Goal: Ask a question: Seek information or help from site administrators or community

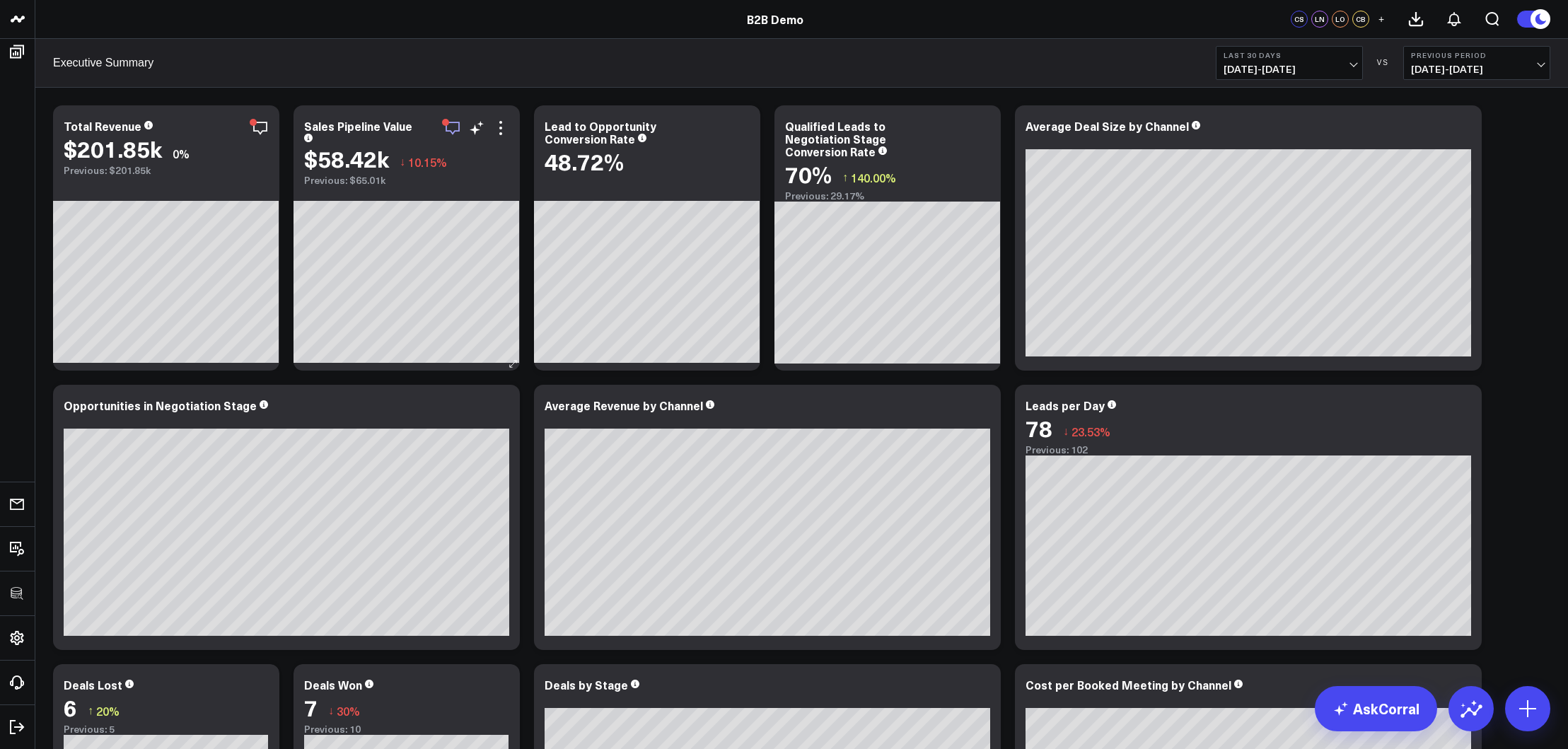
click at [454, 128] on icon "button" at bounding box center [452, 128] width 17 height 17
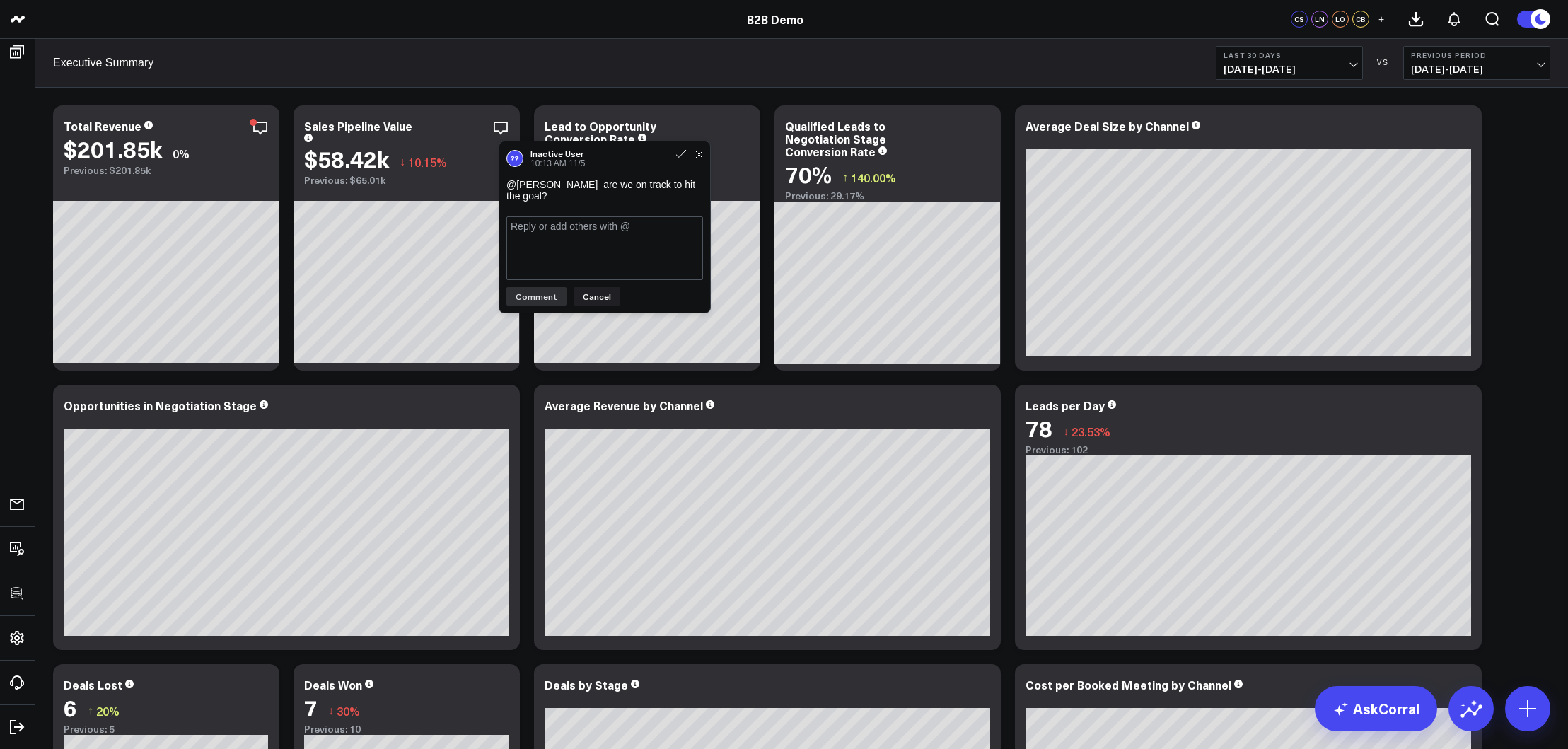
click at [533, 64] on div "Executive Summary Last 30 Days [DATE] - [DATE] VS Previous Period [DATE] - [DAT…" at bounding box center [801, 63] width 1532 height 49
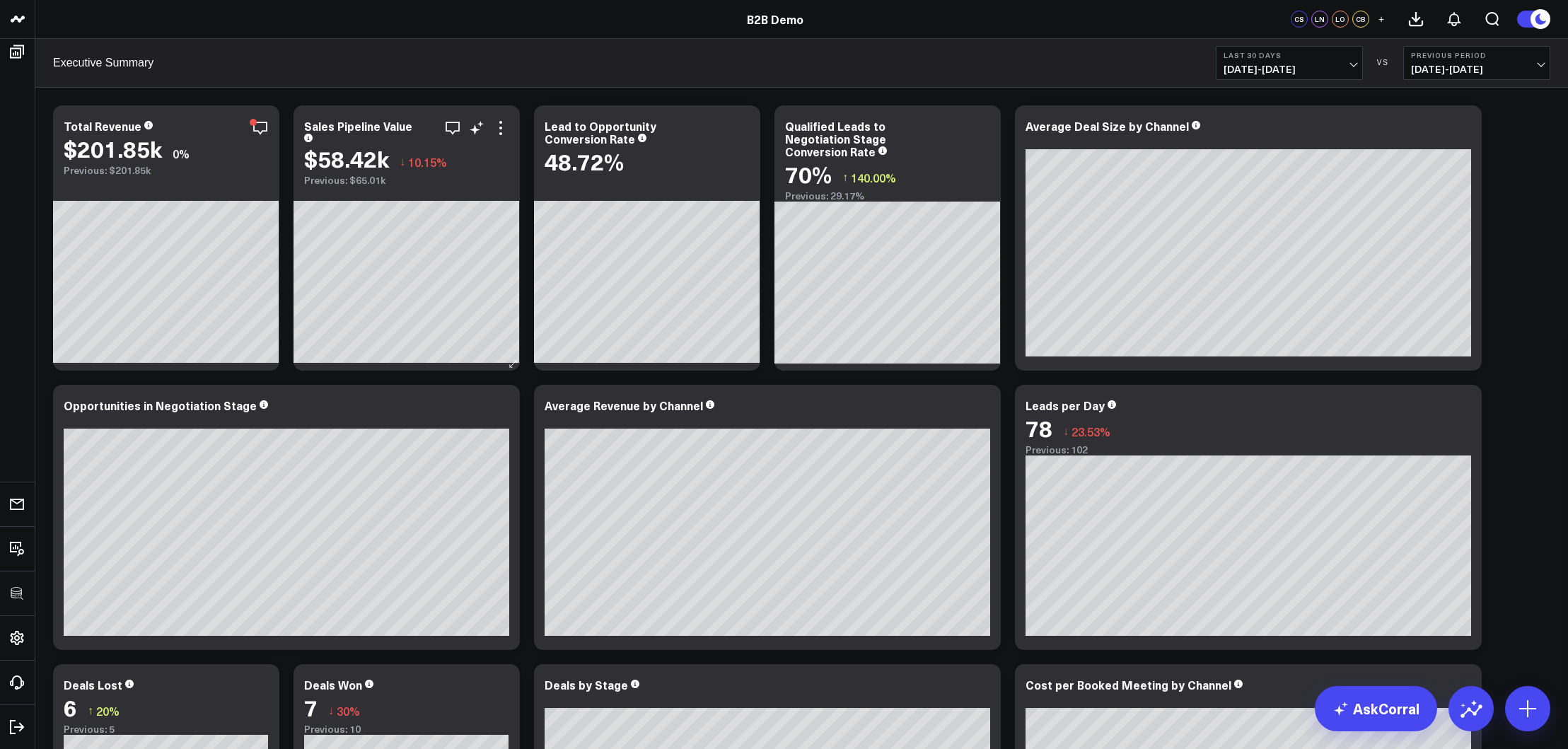
click at [479, 138] on div "Sales Pipeline Value" at bounding box center [406, 131] width 205 height 23
click at [482, 131] on icon at bounding box center [476, 128] width 17 height 17
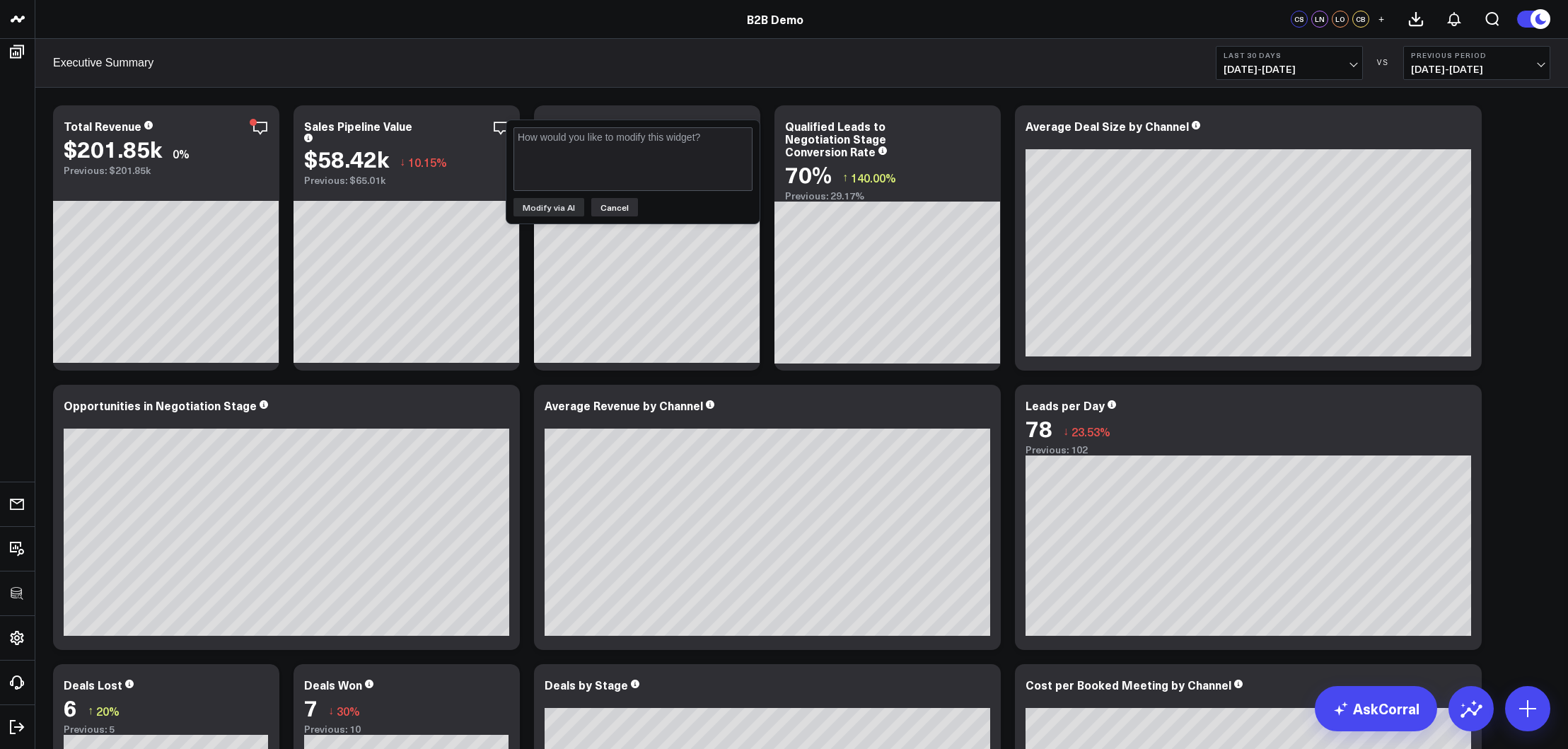
click at [604, 201] on button "Cancel" at bounding box center [614, 207] width 46 height 19
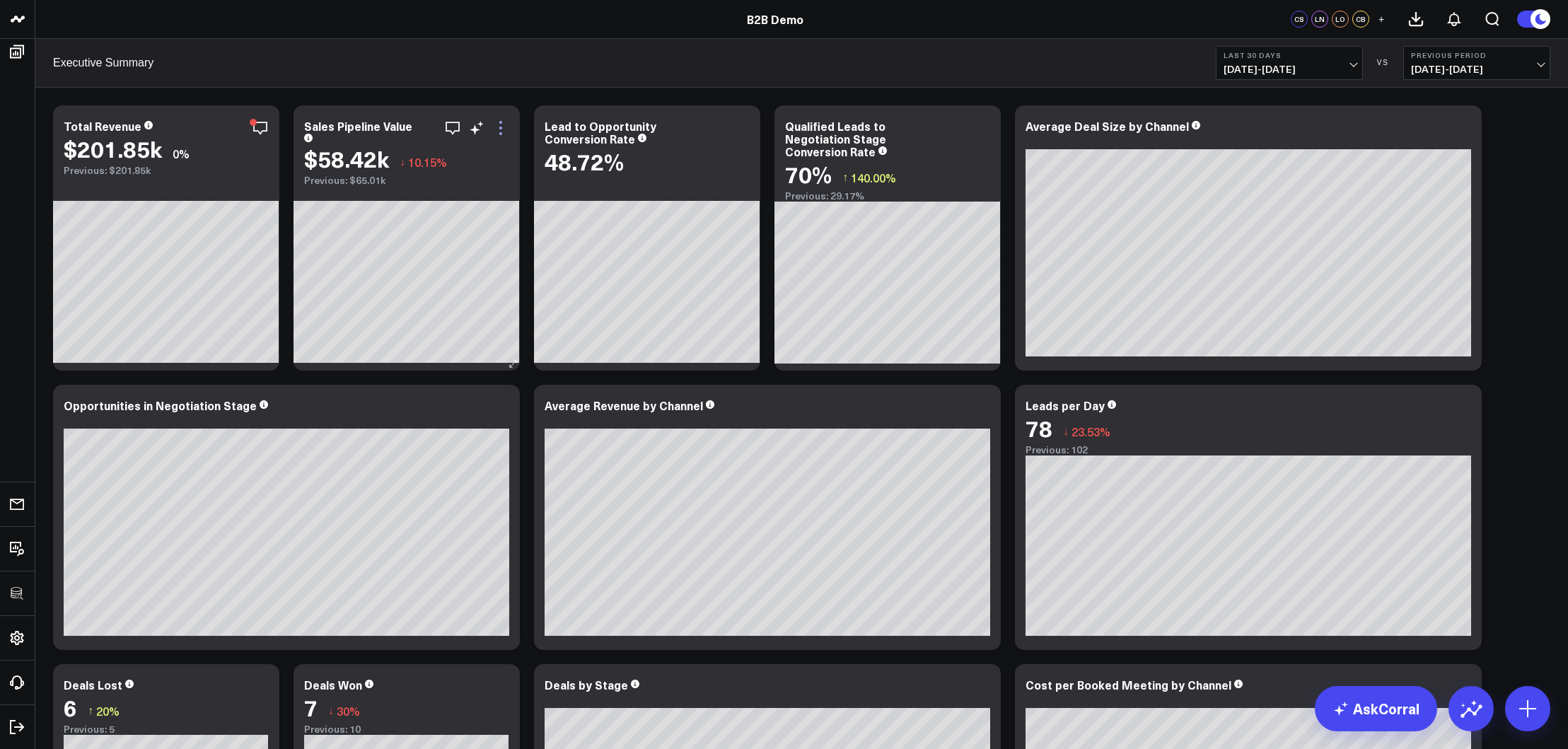
click at [508, 130] on icon at bounding box center [500, 128] width 17 height 17
click at [1236, 20] on circle at bounding box center [1540, 19] width 19 height 19
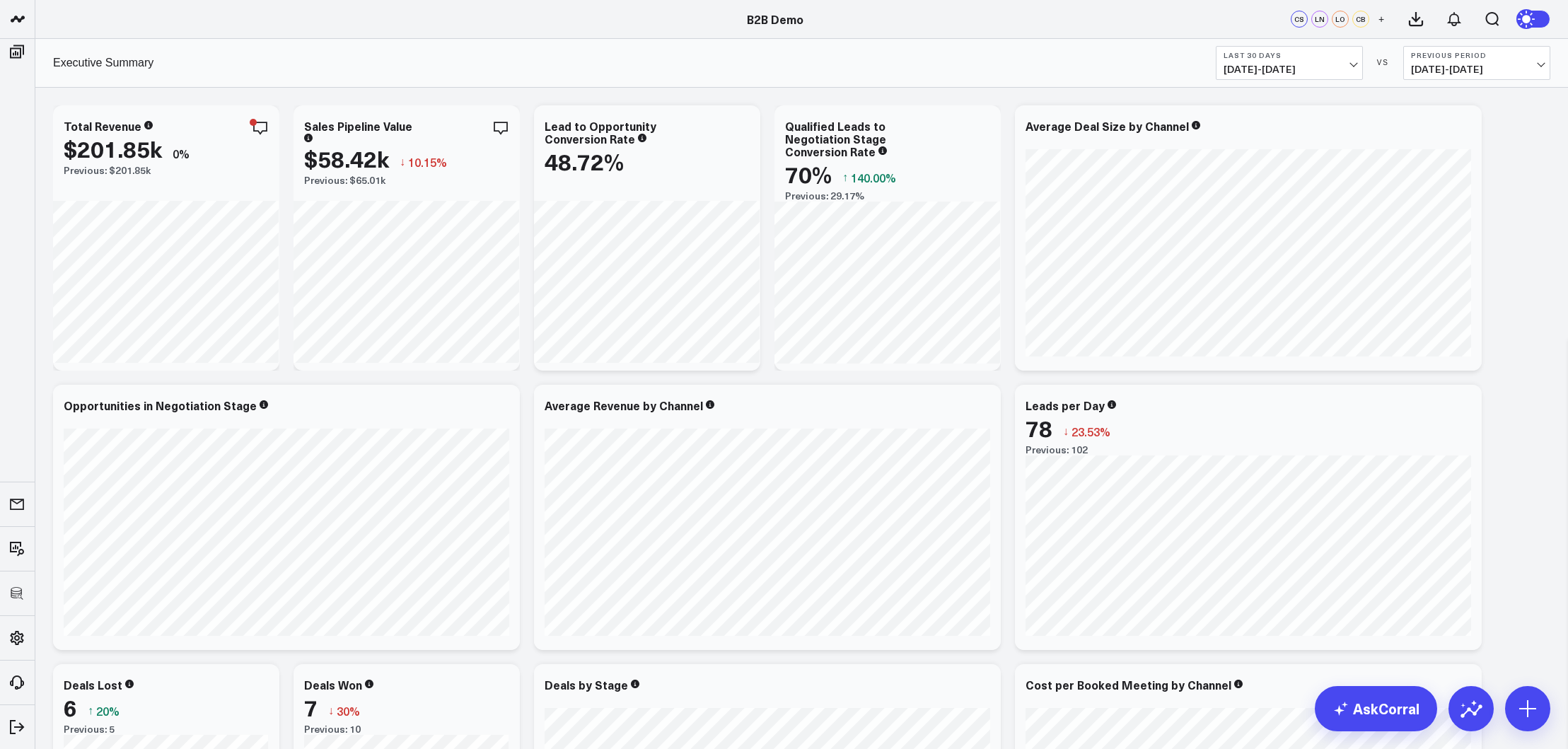
click at [1236, 20] on icon at bounding box center [1527, 19] width 11 height 11
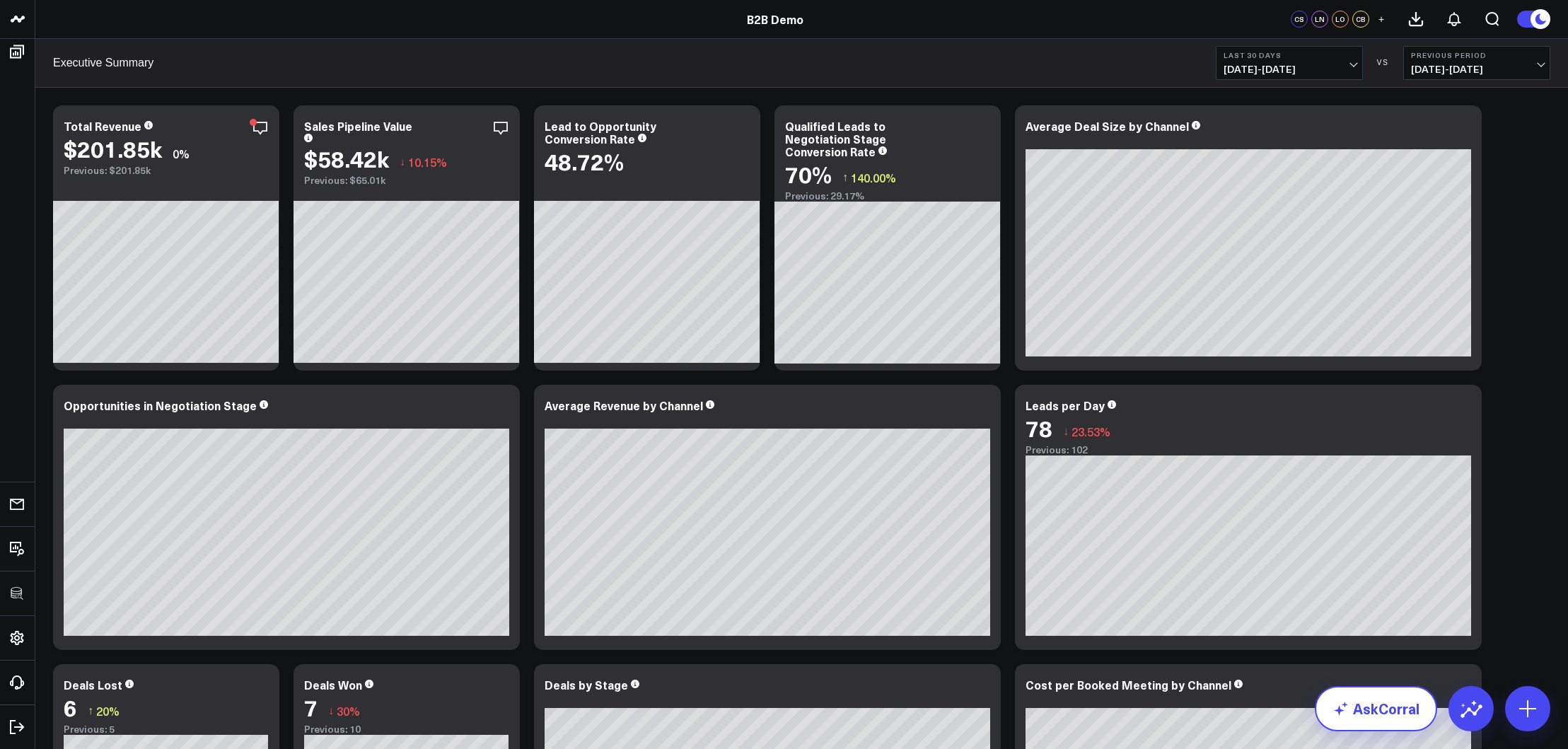
click at [1236, 621] on link "AskCorral" at bounding box center [1376, 709] width 123 height 45
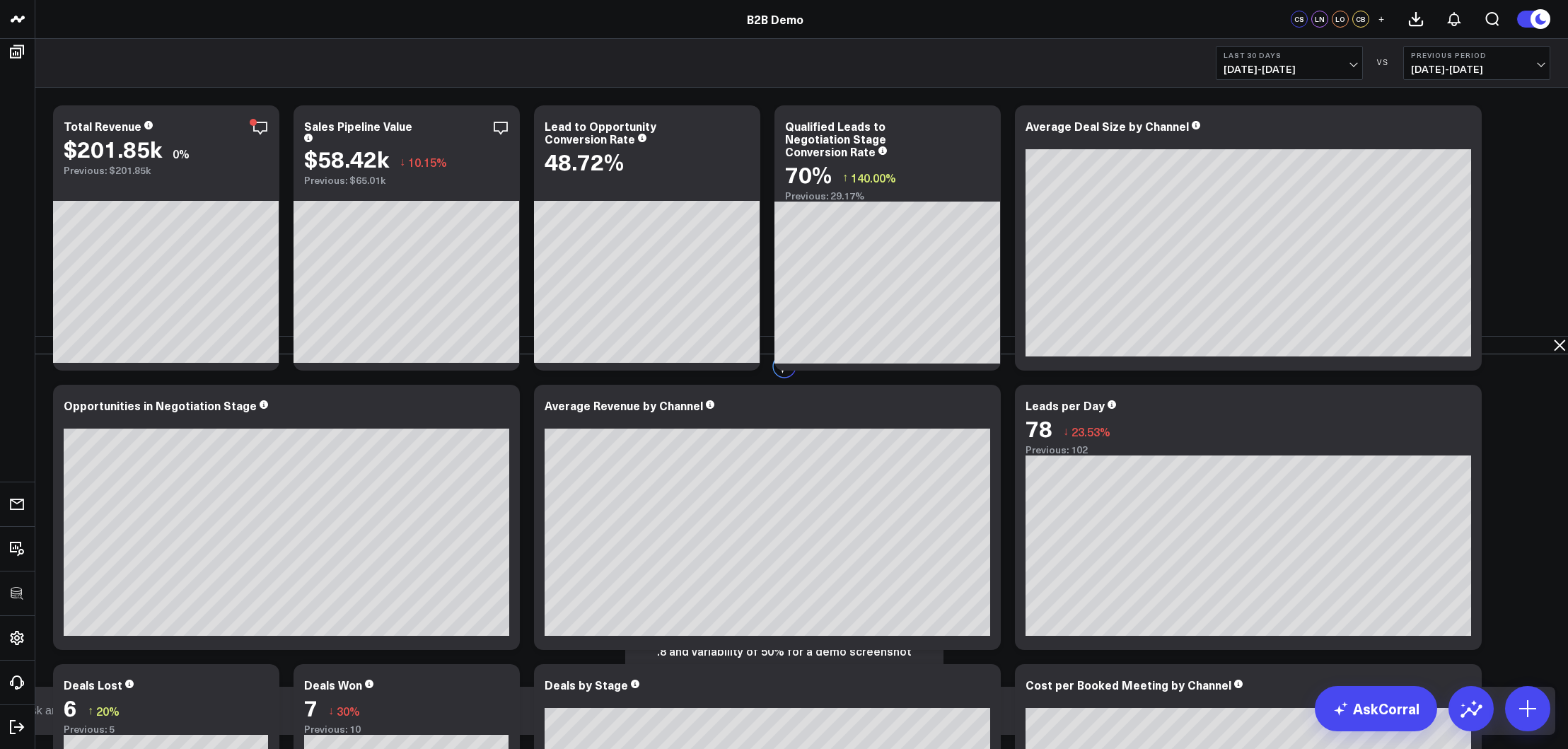
click at [944, 451] on button "How effective is the conversion from qualified leads to the negotiation stage o…" at bounding box center [784, 488] width 318 height 75
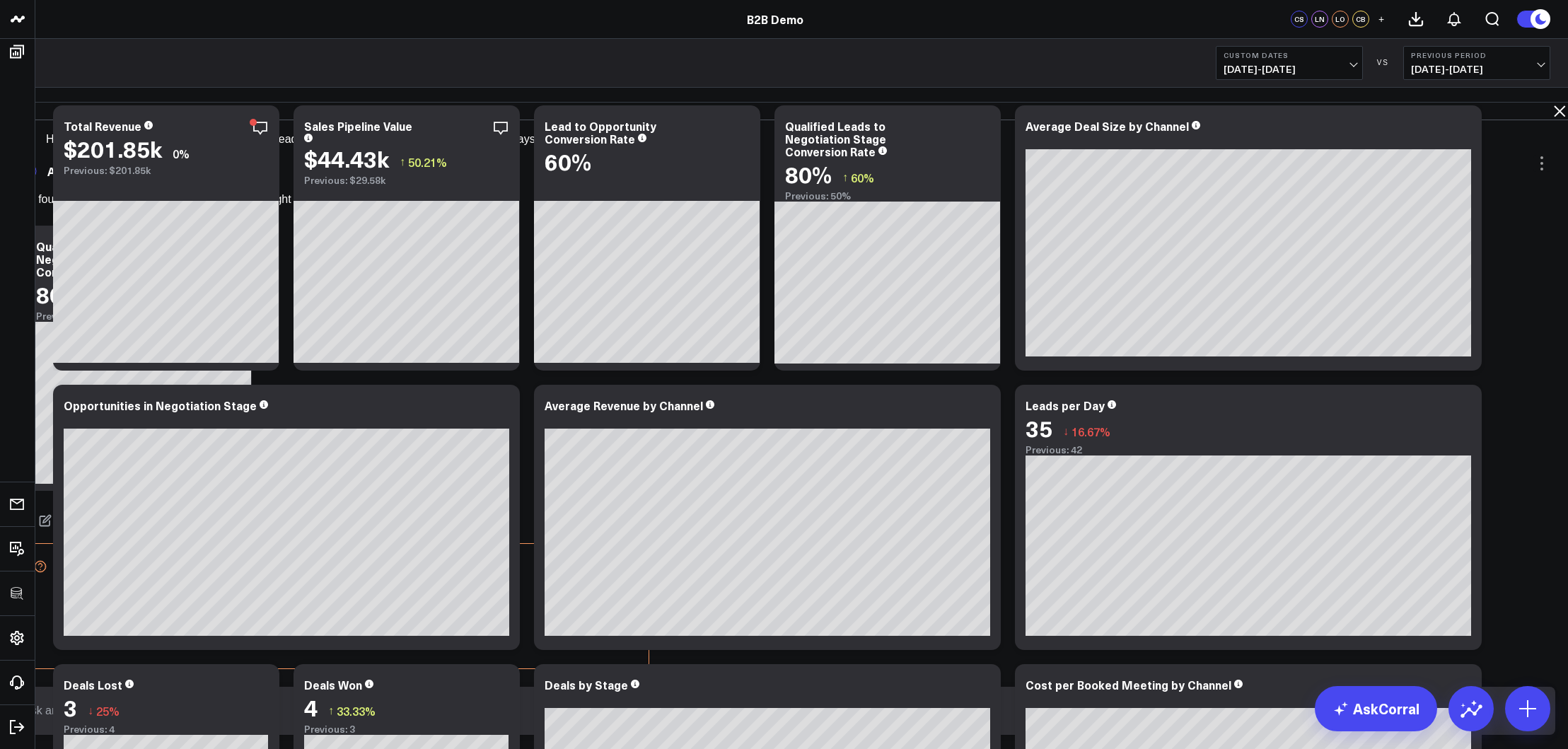
click at [1236, 109] on icon at bounding box center [1559, 110] width 17 height 17
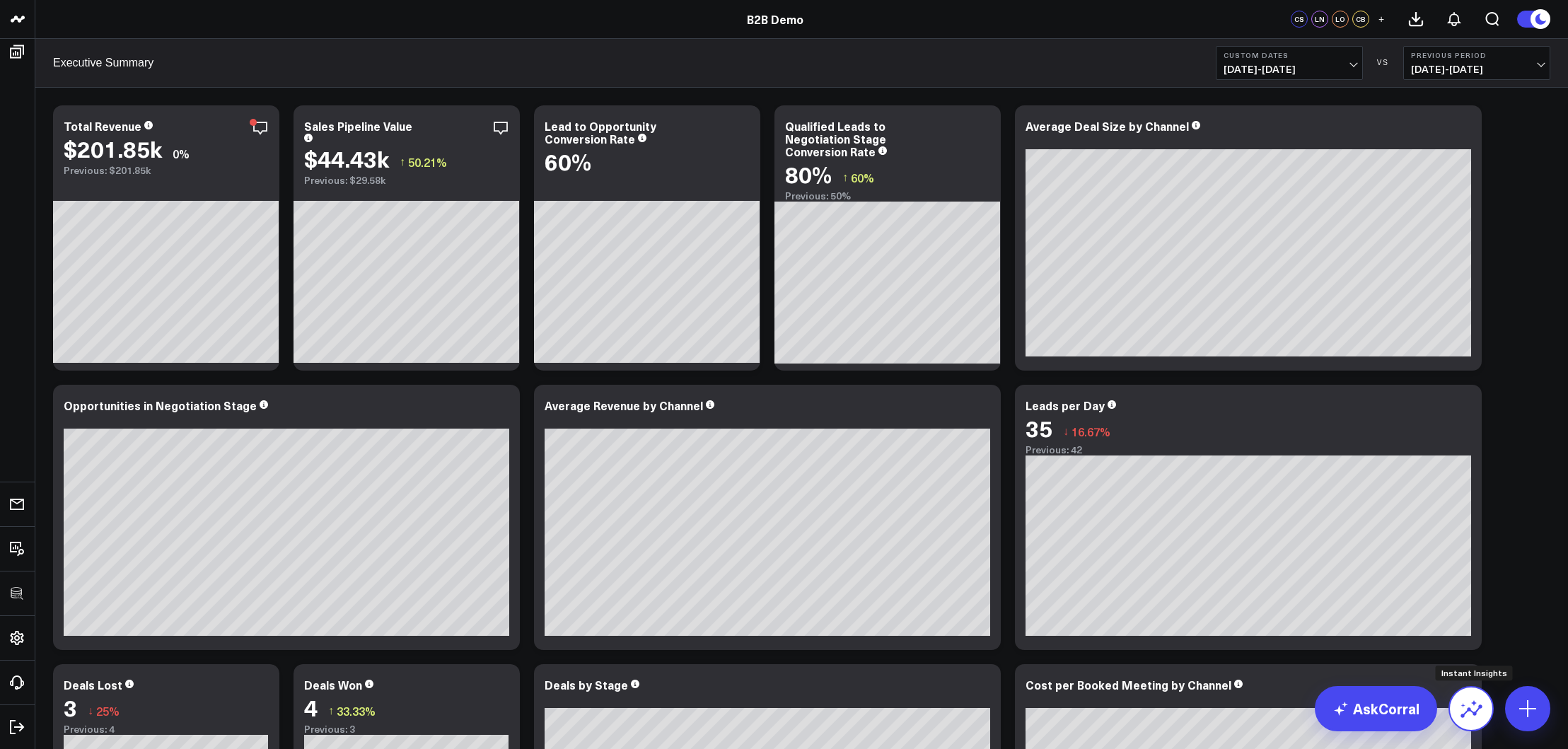
click at [1236, 621] on button at bounding box center [1471, 709] width 45 height 45
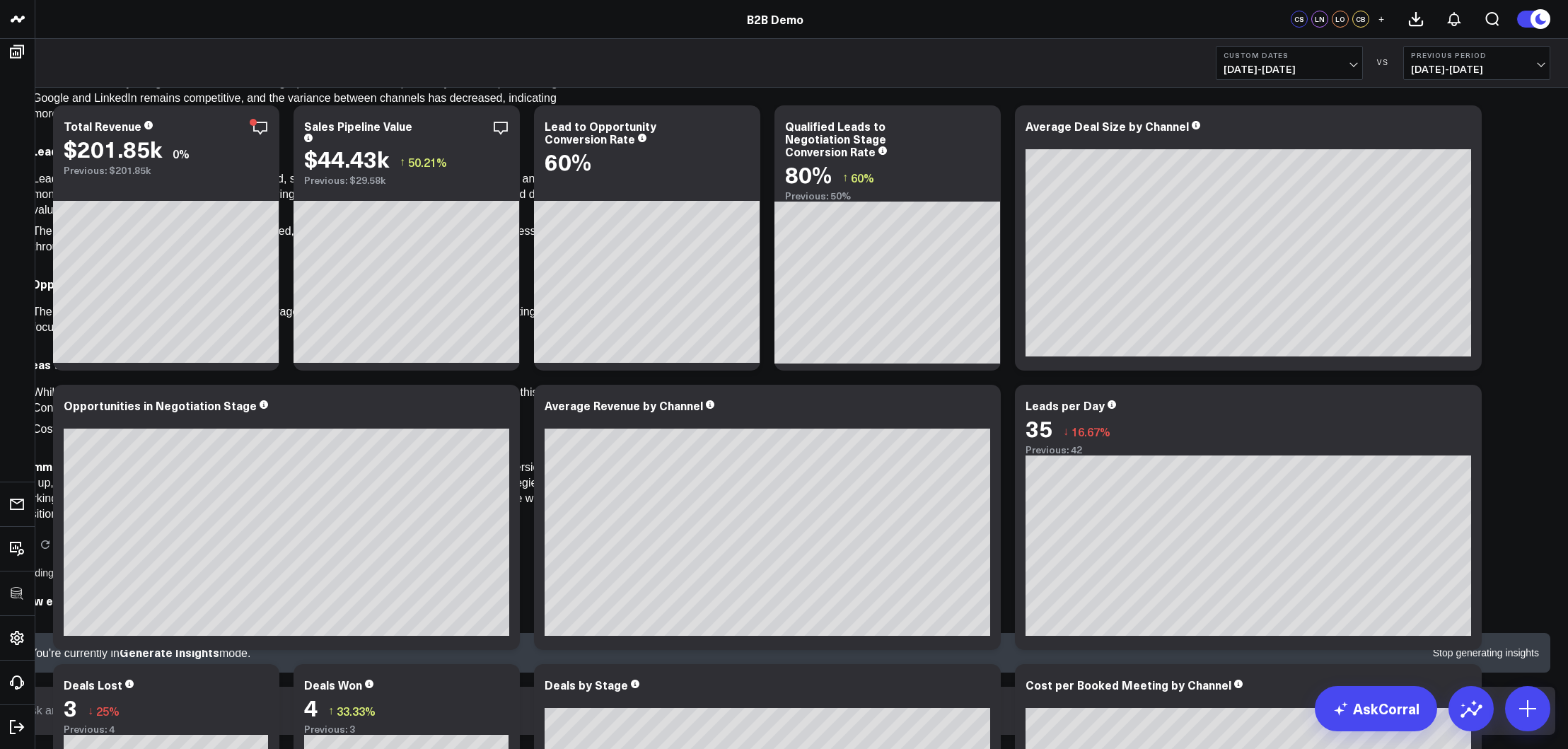
scroll to position [543, 0]
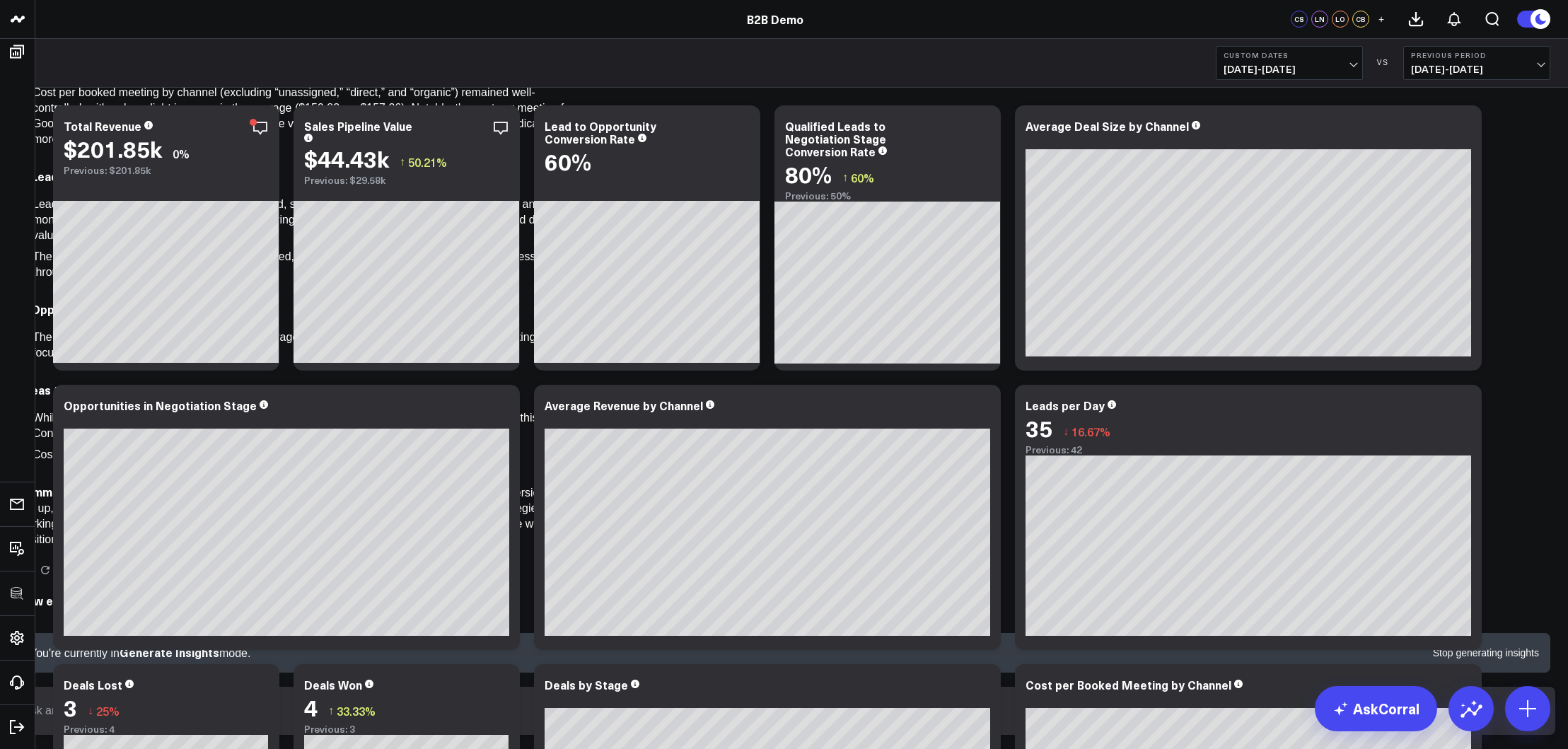
click at [89, 577] on icon at bounding box center [82, 570] width 13 height 13
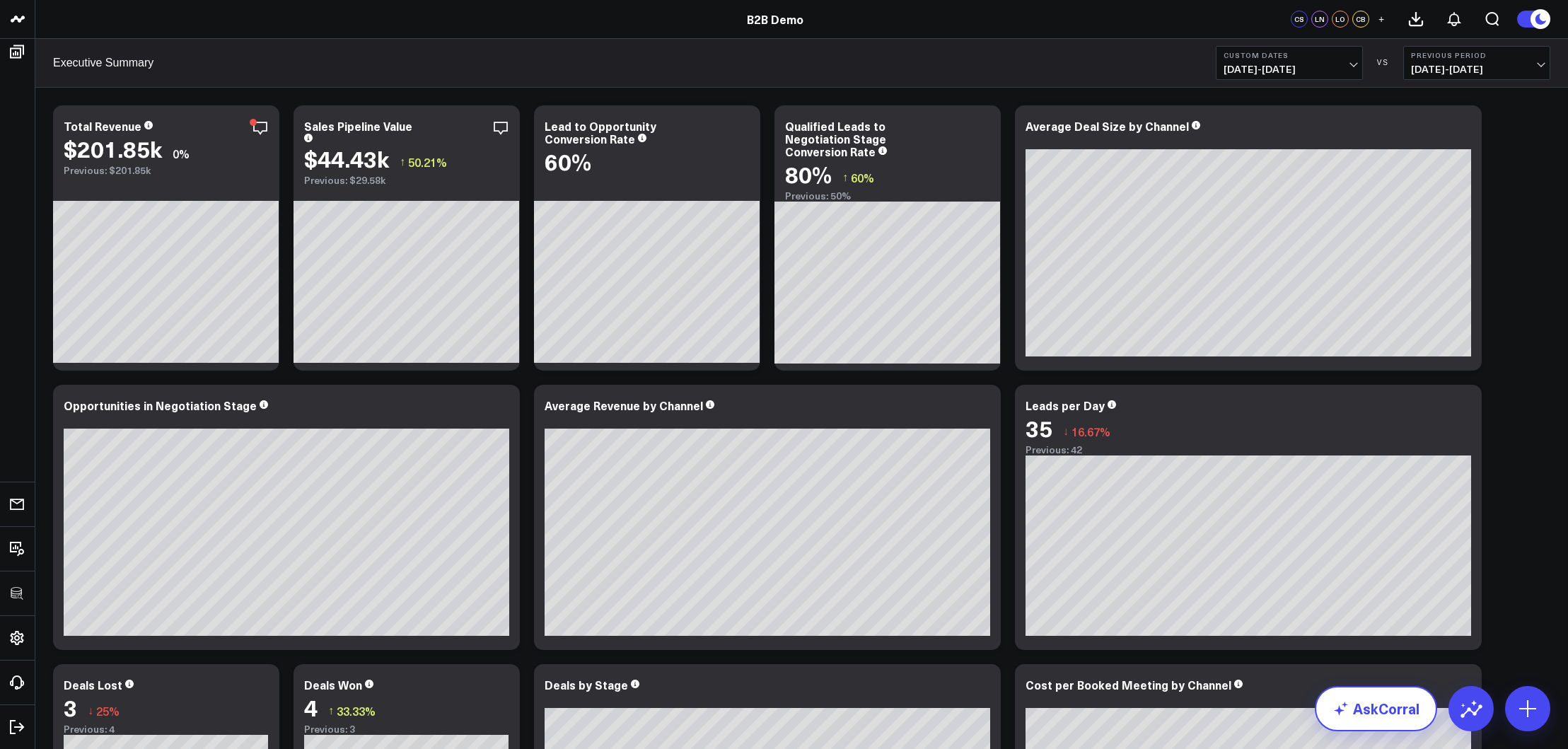
click at [1236, 621] on link "AskCorral" at bounding box center [1376, 709] width 123 height 45
